Goal: Task Accomplishment & Management: Manage account settings

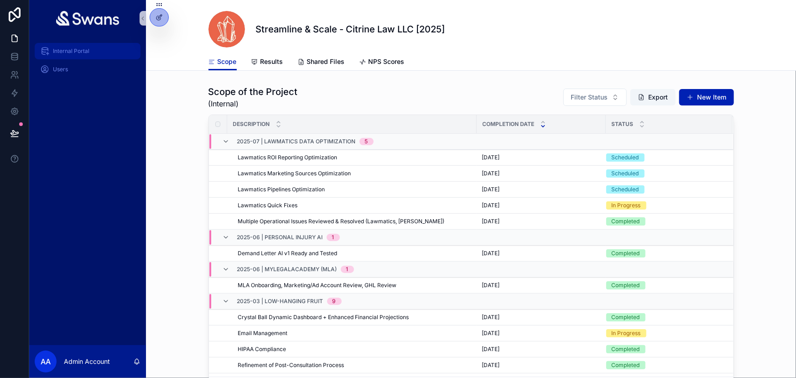
click at [85, 52] on span "Internal Portal" at bounding box center [71, 50] width 37 height 7
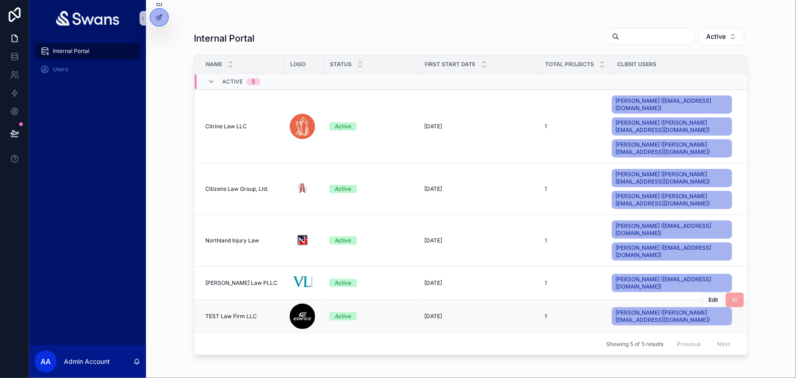
click at [236, 313] on span "TEST Law Firm LLC" at bounding box center [231, 316] width 52 height 7
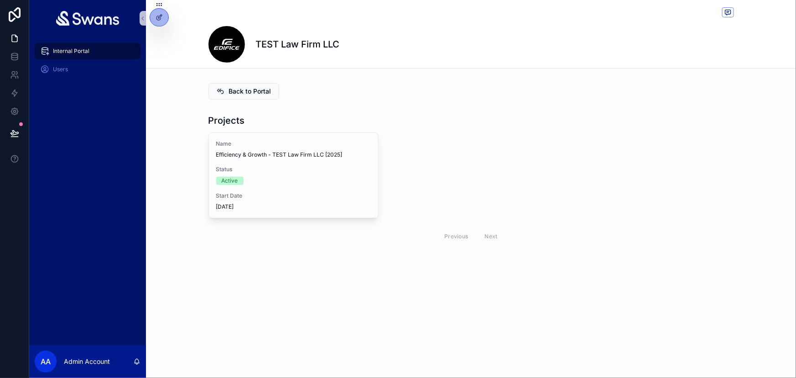
click at [252, 153] on span "Efficiency & Growth - TEST Law Firm LLC [2025]" at bounding box center [293, 154] width 155 height 7
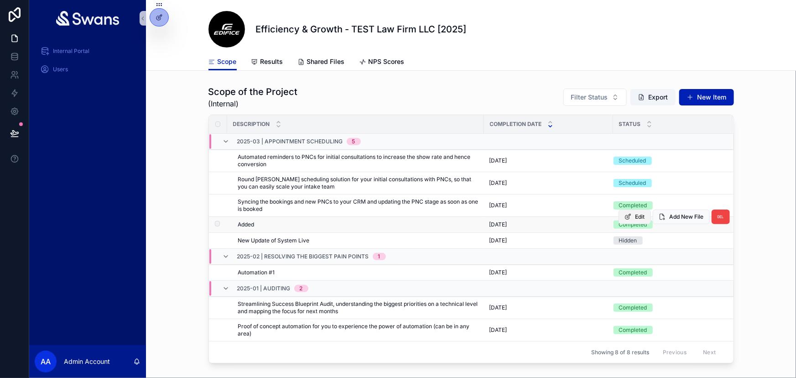
click at [637, 219] on span "Edit" at bounding box center [641, 216] width 10 height 7
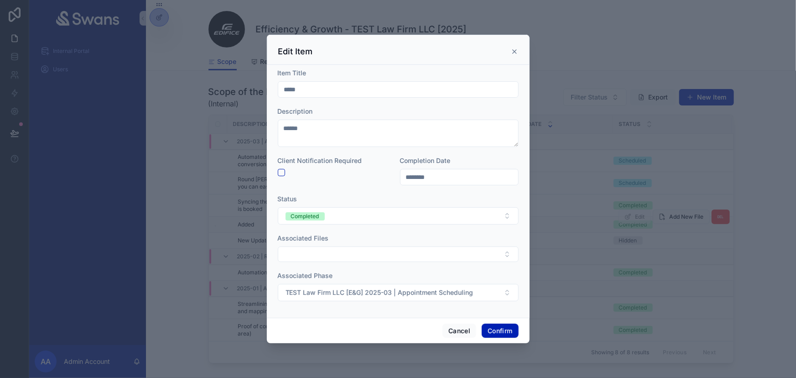
drag, startPoint x: 297, startPoint y: 90, endPoint x: 286, endPoint y: 90, distance: 11.0
click at [286, 90] on input "*****" at bounding box center [398, 89] width 240 height 13
type input "**********"
click at [504, 328] on button "Confirm" at bounding box center [500, 331] width 37 height 15
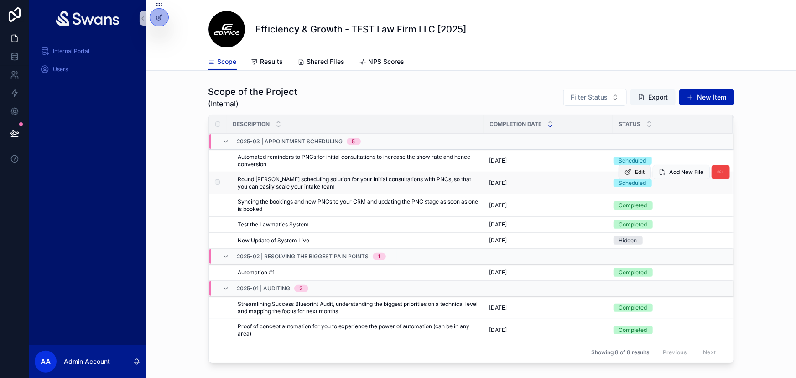
click at [639, 173] on span "Edit" at bounding box center [641, 171] width 10 height 7
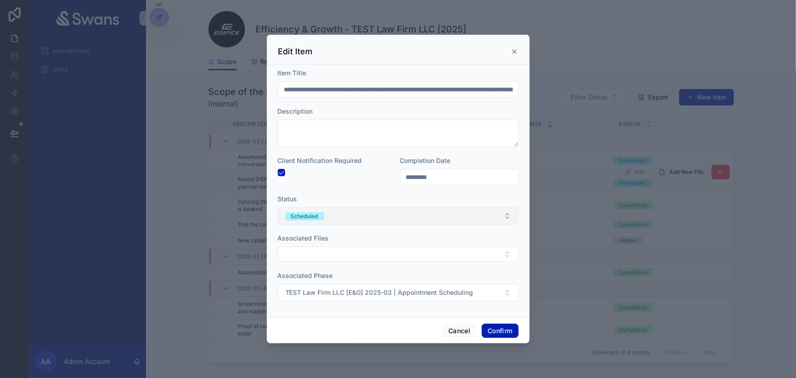
click at [375, 218] on button "Scheduled" at bounding box center [398, 215] width 241 height 17
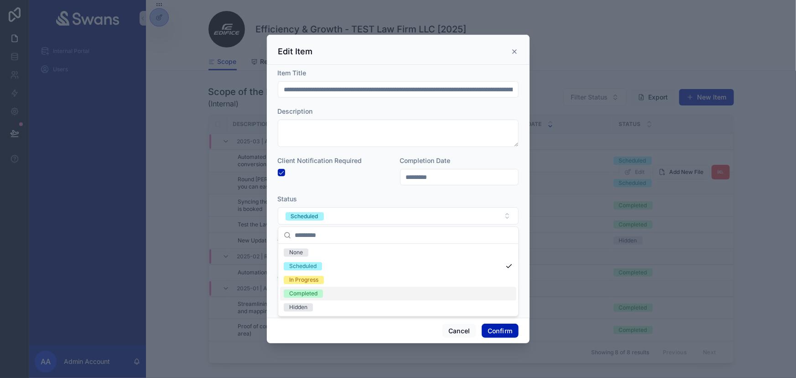
click at [346, 289] on div "Completed" at bounding box center [398, 294] width 236 height 14
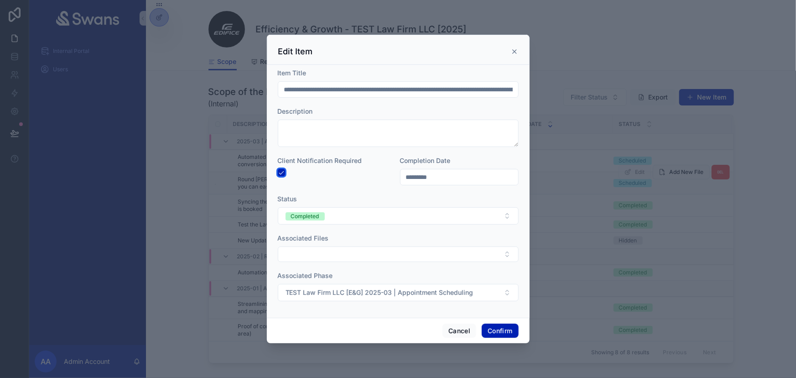
click at [282, 171] on button "button" at bounding box center [281, 172] width 7 height 7
click at [491, 326] on button "Confirm" at bounding box center [500, 331] width 37 height 15
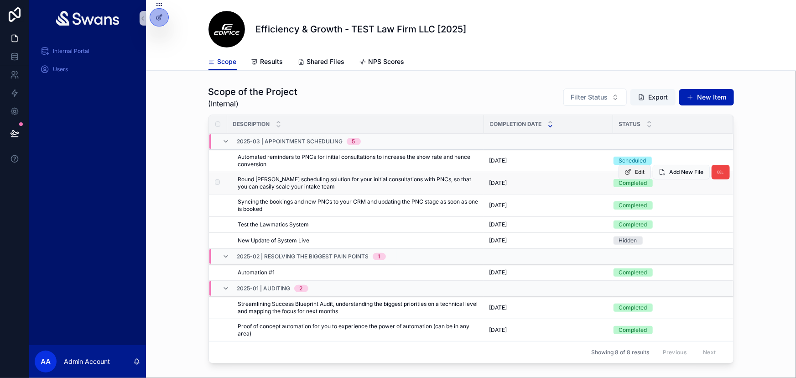
click at [638, 173] on span "Edit" at bounding box center [641, 171] width 10 height 7
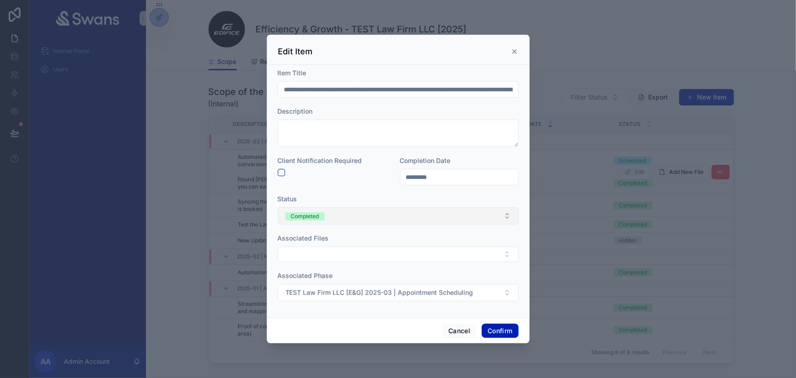
click at [374, 223] on button "Completed" at bounding box center [398, 215] width 241 height 17
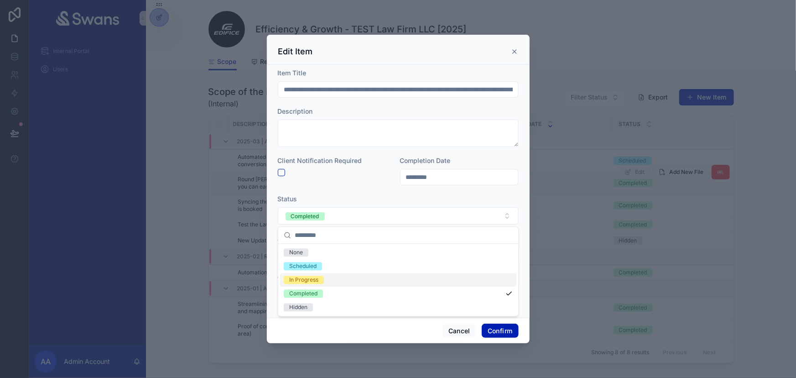
click at [348, 277] on div "In Progress" at bounding box center [398, 280] width 236 height 14
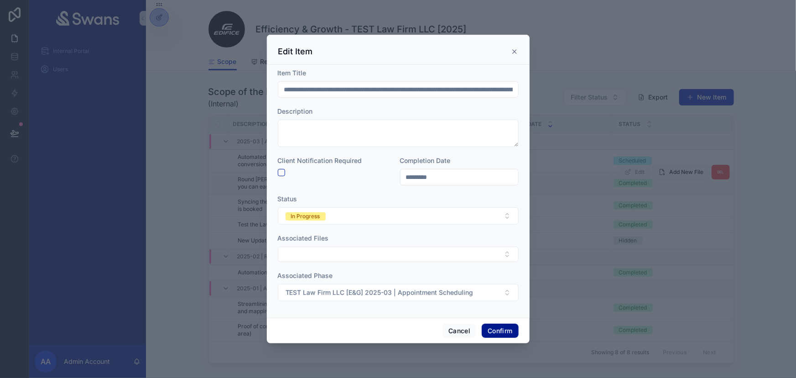
click at [502, 328] on button "Confirm" at bounding box center [500, 331] width 37 height 15
